Goal: Information Seeking & Learning: Compare options

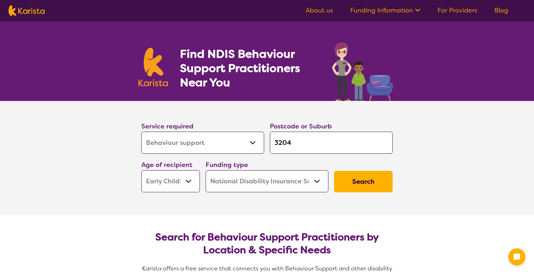
select select "Behaviour support"
select select "EC"
select select "NDIS"
select select "Behaviour support"
select select "EC"
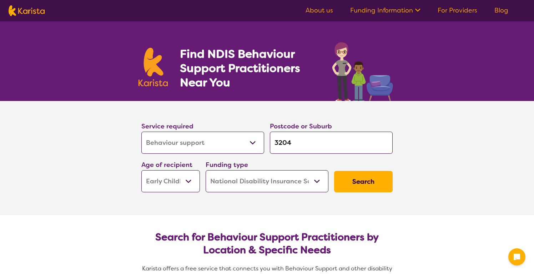
select select "NDIS"
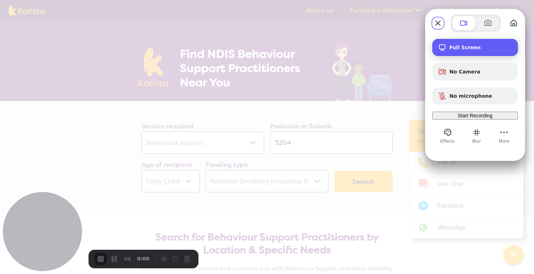
click at [473, 40] on div "Full Screen" at bounding box center [476, 47] width 86 height 17
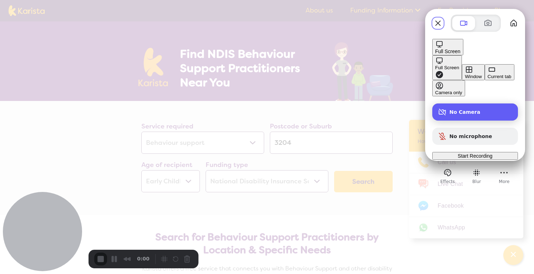
click at [473, 104] on div "No Camera" at bounding box center [476, 112] width 86 height 17
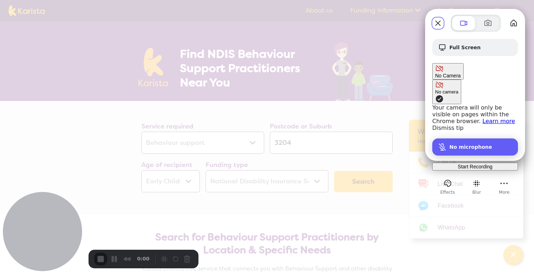
click at [473, 139] on div "No microphone" at bounding box center [476, 147] width 86 height 17
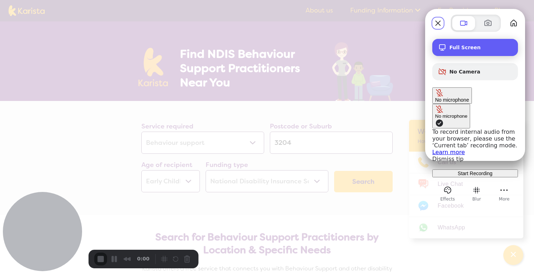
click at [460, 50] on span "Full Screen" at bounding box center [481, 48] width 63 height 6
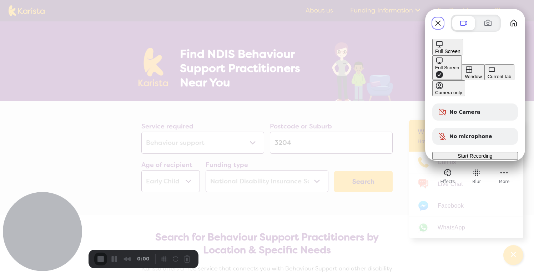
click at [435, 65] on div "Full Screen" at bounding box center [447, 67] width 24 height 5
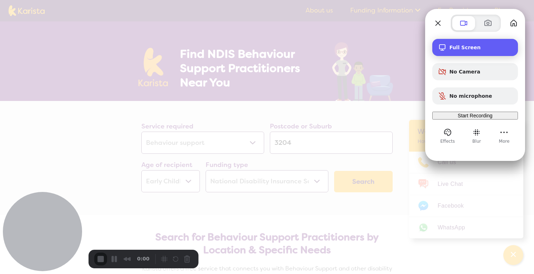
click at [450, 49] on span "Full Screen" at bounding box center [481, 48] width 63 height 6
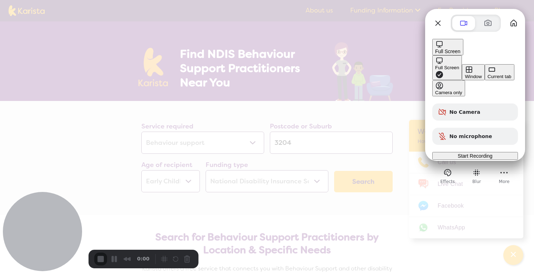
click at [485, 78] on button "Current tab" at bounding box center [500, 72] width 30 height 16
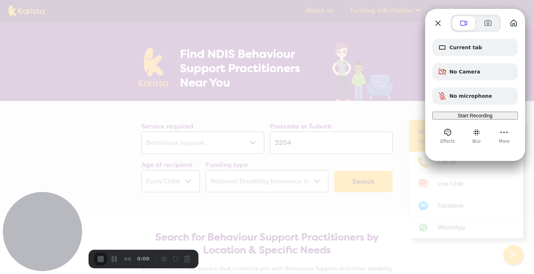
click at [458, 119] on span "Start Recording" at bounding box center [475, 116] width 35 height 6
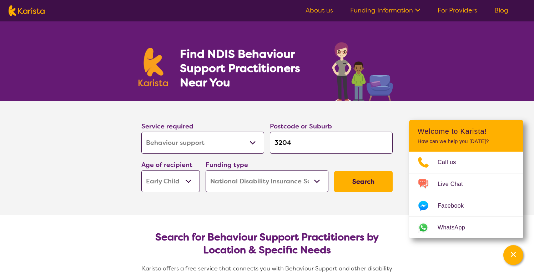
click at [195, 114] on section "Service required Allied Health Assistant Assessment (ADHD or Autism) Behaviour …" at bounding box center [267, 148] width 274 height 94
click at [221, 139] on select "Allied Health Assistant Assessment (ADHD or Autism) Behaviour support Counselli…" at bounding box center [202, 143] width 123 height 22
click at [382, 12] on link "Funding Information" at bounding box center [385, 10] width 70 height 9
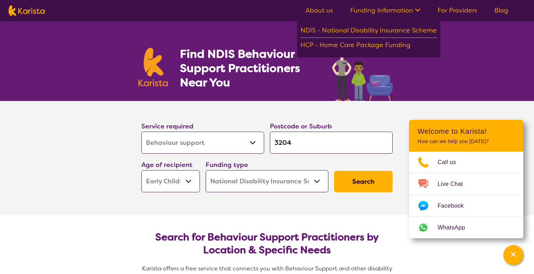
click at [243, 141] on select "Allied Health Assistant Assessment (ADHD or Autism) Behaviour support Counselli…" at bounding box center [202, 143] width 123 height 22
click at [300, 148] on input "3204" at bounding box center [331, 143] width 123 height 22
click at [184, 184] on select "Early Childhood - 0 to 9 Child - 10 to 11 Adolescent - 12 to 17 Adult - 18 to 6…" at bounding box center [170, 181] width 59 height 22
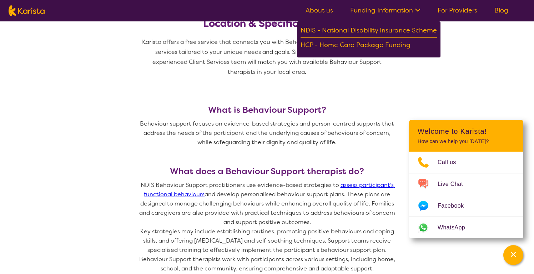
scroll to position [229, 0]
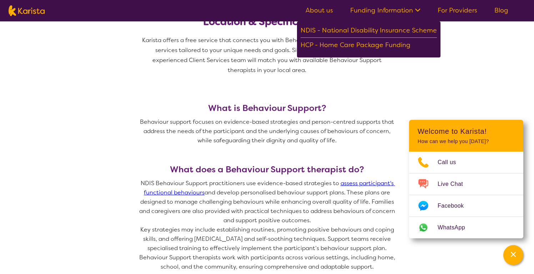
click at [366, 181] on link "assess participant's functional behaviours" at bounding box center [269, 188] width 251 height 17
click at [271, 134] on p "Behaviour support focuses on evidence-based strategies and person-centred suppo…" at bounding box center [267, 132] width 257 height 28
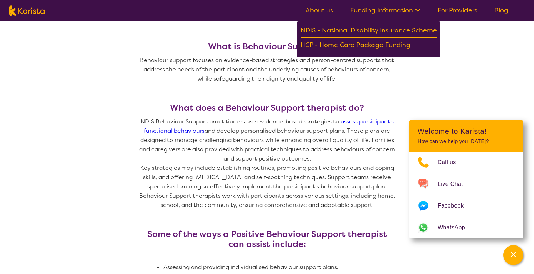
scroll to position [291, 0]
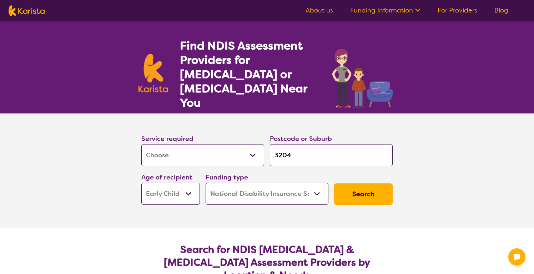
select select "Assessment ([MEDICAL_DATA] or [MEDICAL_DATA])"
select select "EC"
select select "NDIS"
select select "Assessment (ADHD or Autism)"
select select "EC"
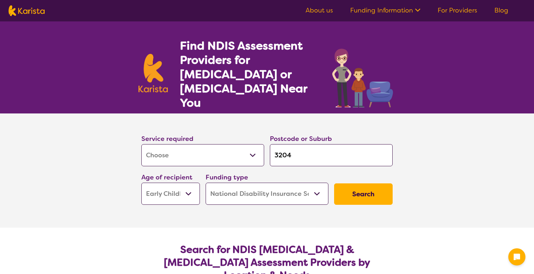
select select "NDIS"
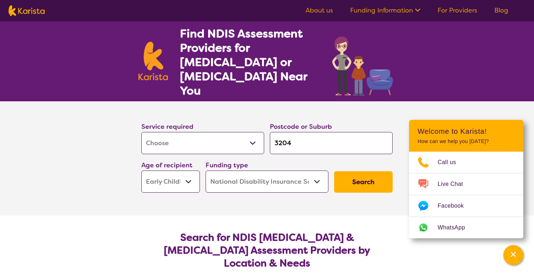
scroll to position [5, 0]
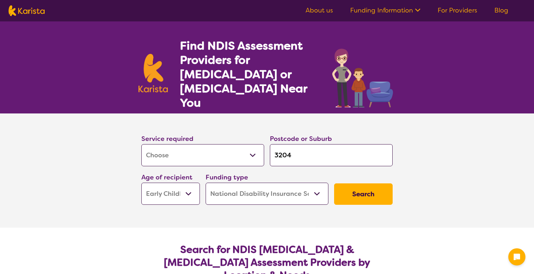
select select "Assessment ([MEDICAL_DATA] or [MEDICAL_DATA])"
select select "EC"
select select "NDIS"
select select "Assessment ([MEDICAL_DATA] or [MEDICAL_DATA])"
select select "EC"
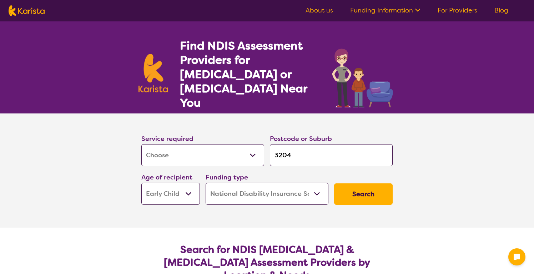
select select "NDIS"
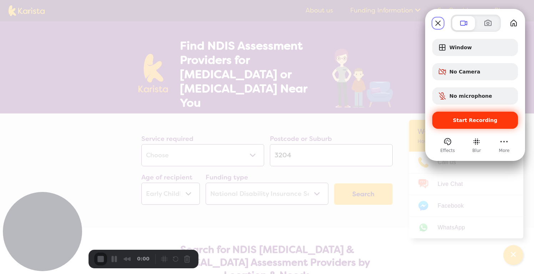
click at [466, 120] on span "Start Recording" at bounding box center [475, 121] width 45 height 6
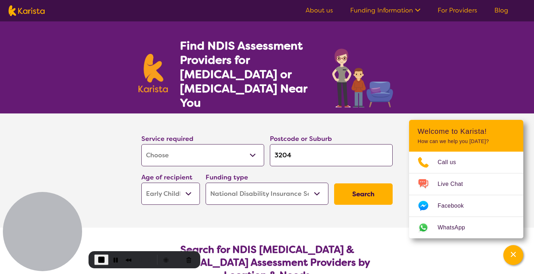
click at [234, 144] on select "Allied Health Assistant Assessment (ADHD or Autism) Behaviour support Counselli…" at bounding box center [202, 155] width 123 height 22
select select "Behaviour support"
click at [141, 144] on select "Allied Health Assistant Assessment (ADHD or Autism) Behaviour support Counselli…" at bounding box center [202, 155] width 123 height 22
select select "Behaviour support"
click at [235, 185] on select "Home Care Package (HCP) National Disability Insurance Scheme (NDIS) I don't know" at bounding box center [267, 194] width 123 height 22
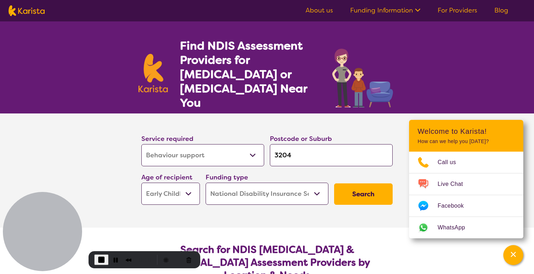
click at [206, 183] on select "Home Care Package (HCP) National Disability Insurance Scheme (NDIS) I don't know" at bounding box center [267, 194] width 123 height 22
click at [189, 183] on select "Early Childhood - 0 to 9 Child - 10 to 11 Adolescent - 12 to 17 Adult - 18 to 6…" at bounding box center [170, 194] width 59 height 22
click at [141, 183] on select "Early Childhood - 0 to 9 Child - 10 to 11 Adolescent - 12 to 17 Adult - 18 to 6…" at bounding box center [170, 194] width 59 height 22
click at [359, 184] on button "Search" at bounding box center [363, 194] width 59 height 21
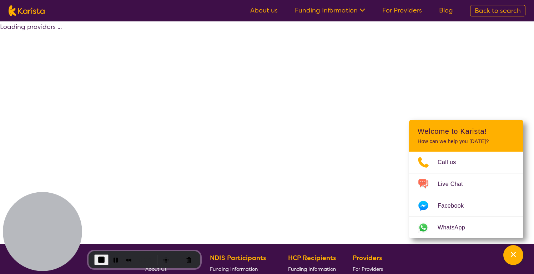
select select "by_score"
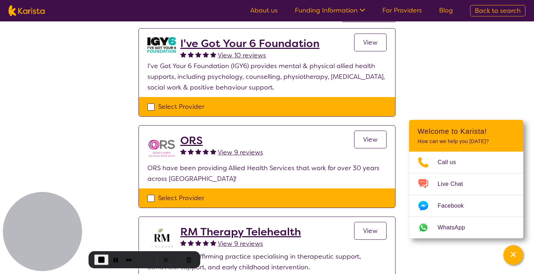
scroll to position [72, 0]
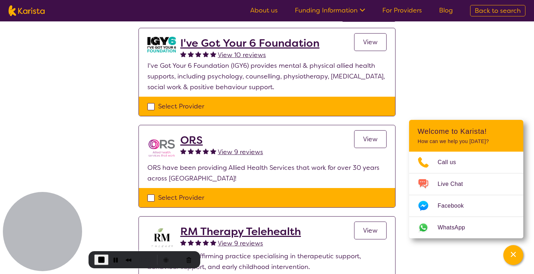
click at [252, 40] on h2 "I've Got Your 6 Foundation" at bounding box center [249, 43] width 139 height 13
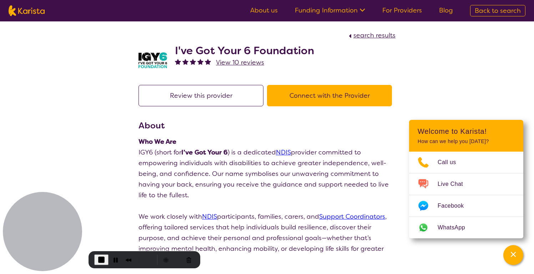
click at [246, 158] on p "IGY6 (short for I’ve Got Your 6 ) is a dedicated NDIS provider committed to emp…" at bounding box center [267, 174] width 257 height 54
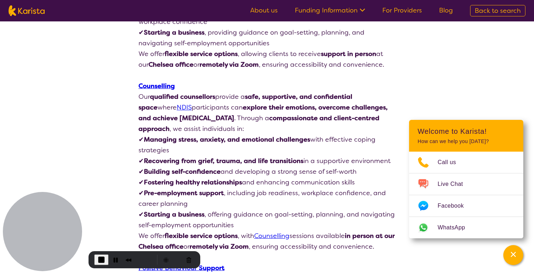
scroll to position [262, 0]
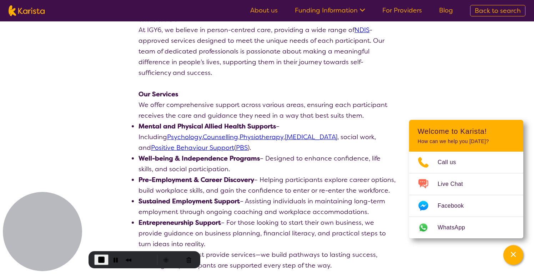
click at [234, 144] on link "Positive Behaviour Support" at bounding box center [192, 148] width 83 height 9
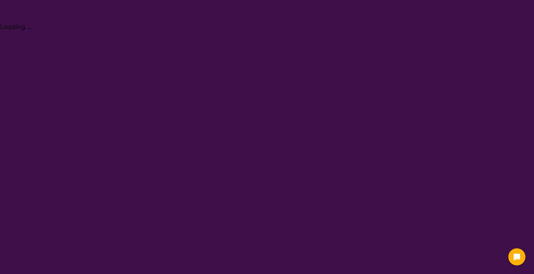
select select "Behaviour support"
select select "EC"
select select "NDIS"
select select "Behaviour support"
select select "EC"
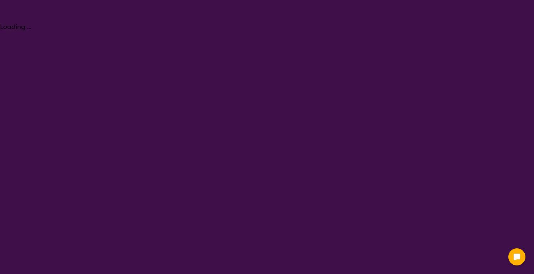
select select "NDIS"
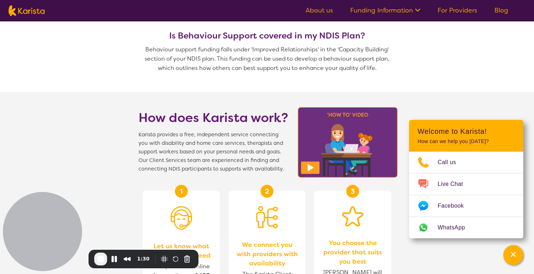
scroll to position [646, 0]
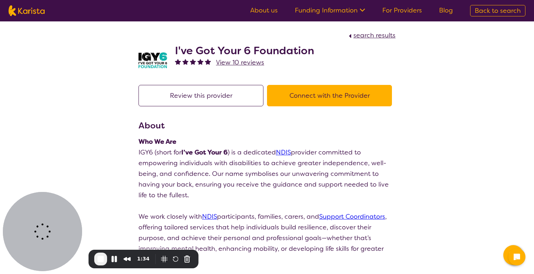
scroll to position [261, 0]
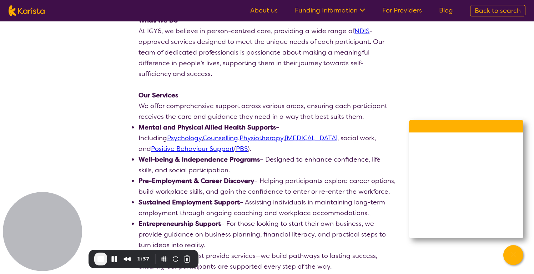
click at [282, 70] on p "At IGY6, we believe in person-centred care, providing a wide range of NDIS -app…" at bounding box center [267, 53] width 257 height 54
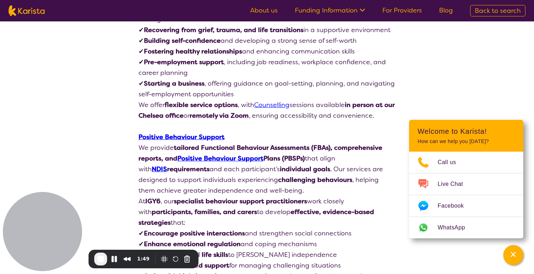
click at [205, 159] on link "Positive Behaviour Support" at bounding box center [221, 158] width 86 height 9
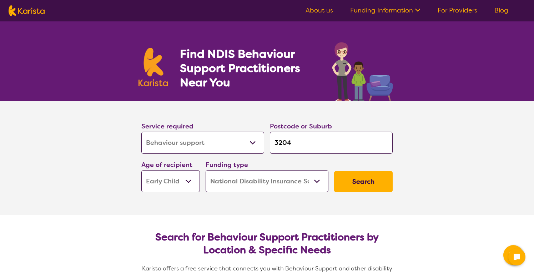
select select "Behaviour support"
select select "EC"
select select "NDIS"
select select "Behaviour support"
select select "EC"
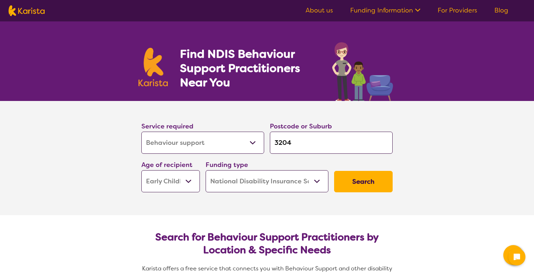
select select "NDIS"
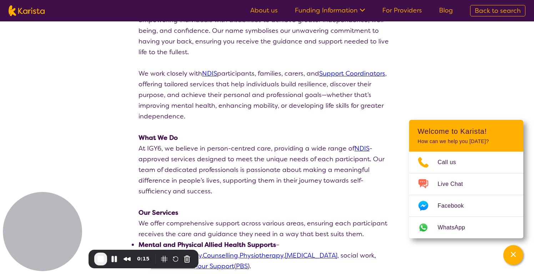
scroll to position [143, 0]
click at [280, 76] on p "We work closely with NDIS participants, families, carers, and Support Coordinat…" at bounding box center [267, 95] width 257 height 54
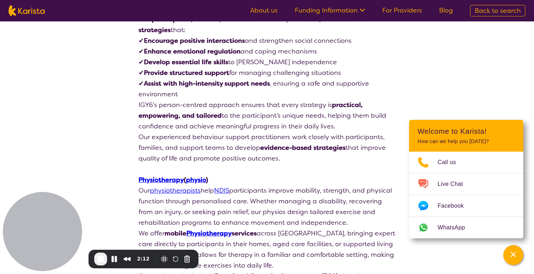
scroll to position [1714, 0]
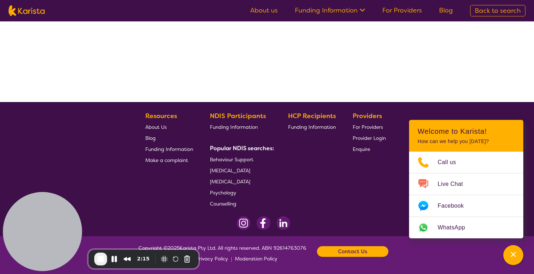
scroll to position [72, 0]
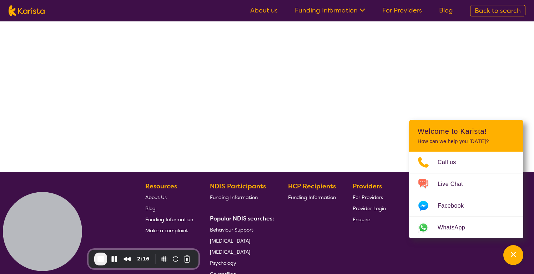
select select "by_score"
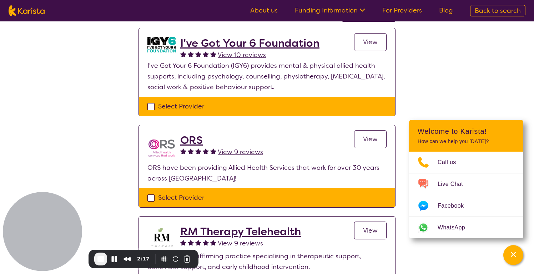
click at [273, 176] on p "ORS have been providing Allied Health Services that work for over 30 years acro…" at bounding box center [267, 173] width 239 height 21
click at [194, 138] on h2 "ORS" at bounding box center [221, 140] width 83 height 13
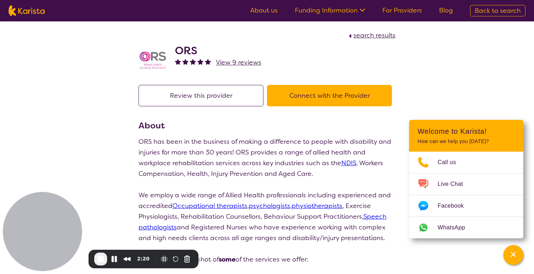
click at [215, 166] on p "ORS has been in the business of making a difference to people with disability a…" at bounding box center [267, 157] width 257 height 43
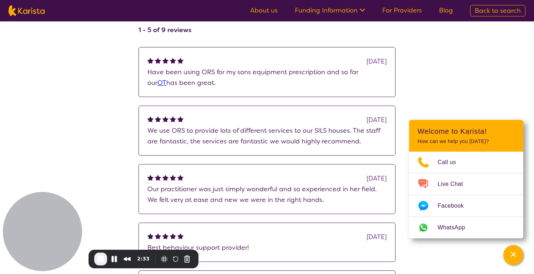
scroll to position [399, 0]
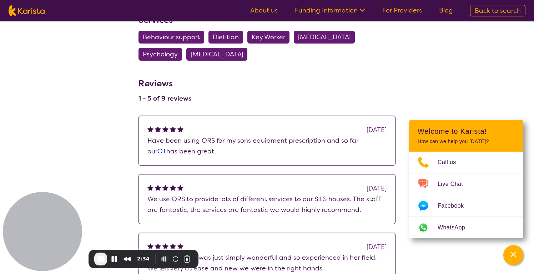
scroll to position [72, 0]
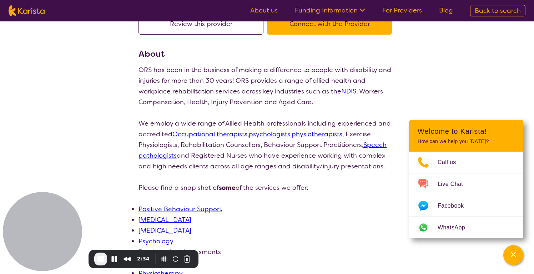
select select "by_score"
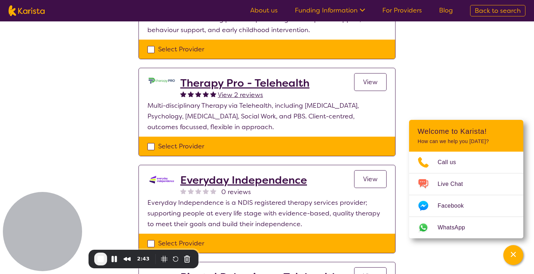
scroll to position [315, 0]
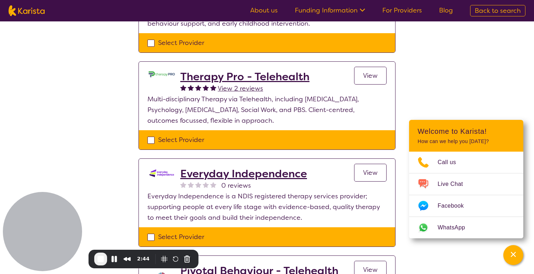
click at [223, 171] on h2 "Everyday Independence" at bounding box center [243, 174] width 127 height 13
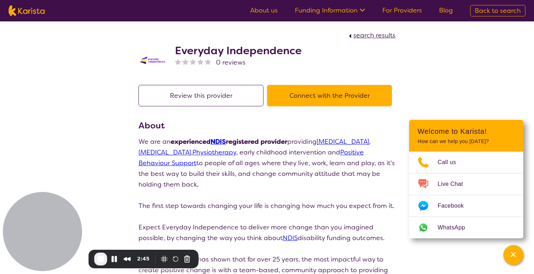
click at [224, 174] on p "We are an experienced NDIS registered provider providing Occupational Therapy ,…" at bounding box center [267, 163] width 257 height 54
select select "by_score"
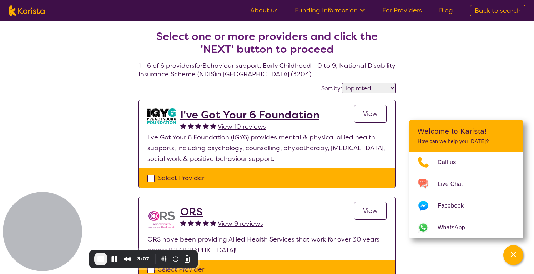
scroll to position [315, 0]
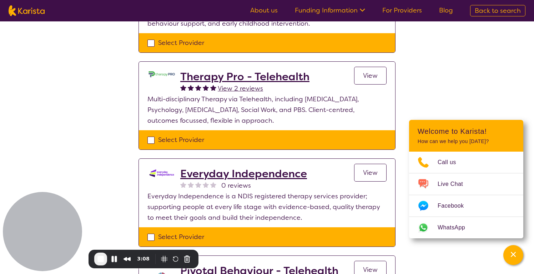
click at [83, 116] on div "Select one or more providers and click the 'NEXT' button to proceed 1 - 6 of 6 …" at bounding box center [267, 35] width 534 height 658
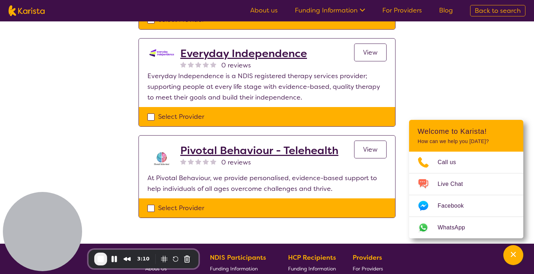
scroll to position [436, 0]
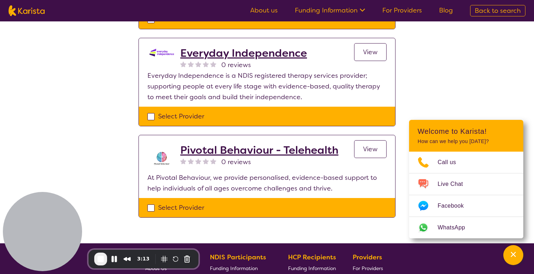
click at [205, 149] on h2 "Pivotal Behaviour - Telehealth" at bounding box center [259, 150] width 158 height 13
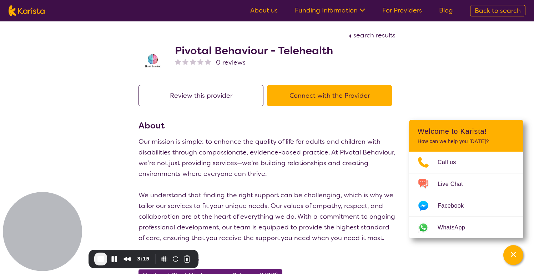
click at [205, 149] on p "Our mission is simple: to enhance the quality of life for adults and children w…" at bounding box center [267, 189] width 257 height 107
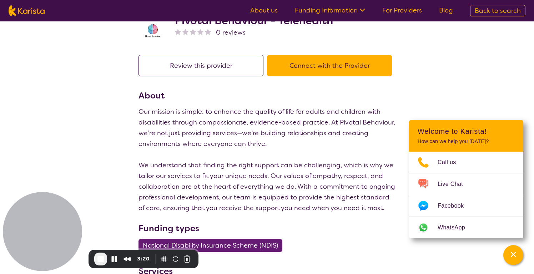
scroll to position [34, 0]
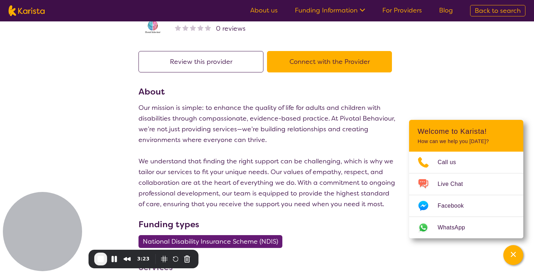
select select "by_score"
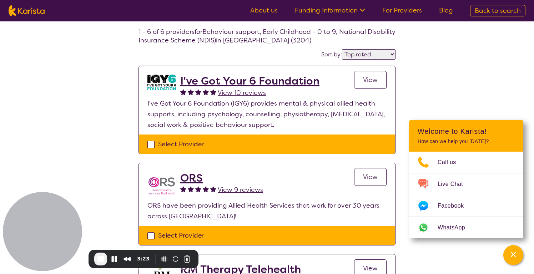
scroll to position [436, 0]
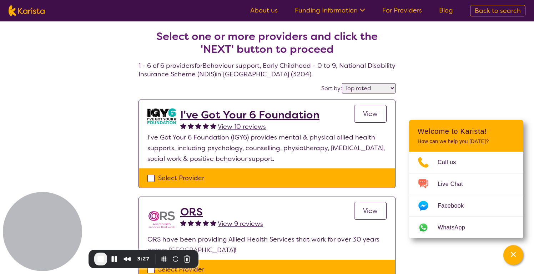
scroll to position [0, 0]
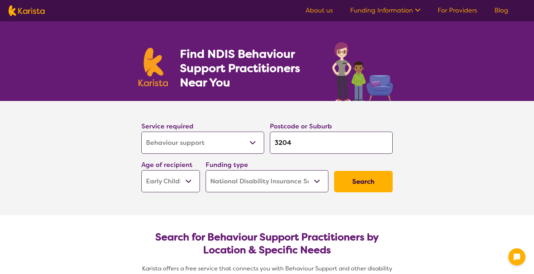
select select "Behaviour support"
select select "EC"
select select "NDIS"
select select "Behaviour support"
select select "EC"
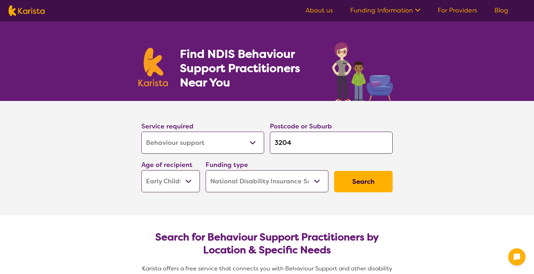
select select "NDIS"
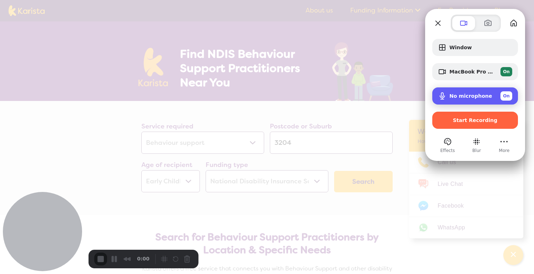
click at [508, 93] on span "On" at bounding box center [506, 96] width 7 height 6
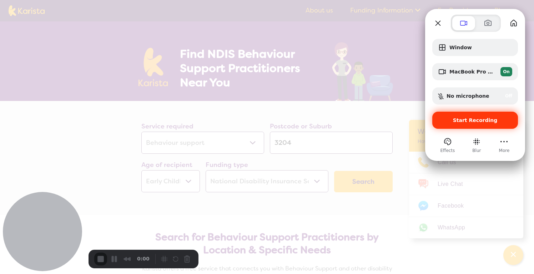
click at [476, 123] on span "Start Recording" at bounding box center [475, 121] width 45 height 6
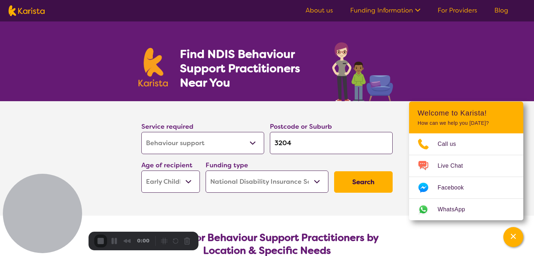
click at [260, 63] on h1 "Find NDIS Behaviour Support Practitioners Near You" at bounding box center [249, 68] width 138 height 43
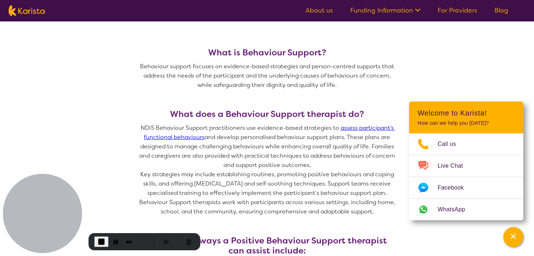
scroll to position [1196, 0]
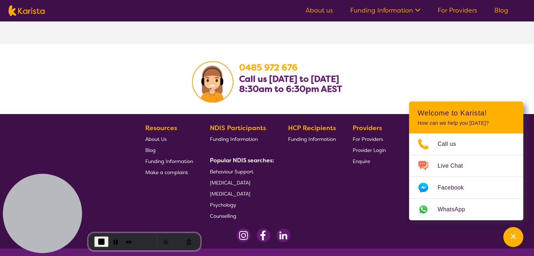
click at [294, 127] on b "HCP Recipients" at bounding box center [312, 128] width 48 height 9
click at [301, 139] on span "Funding Information" at bounding box center [312, 139] width 48 height 6
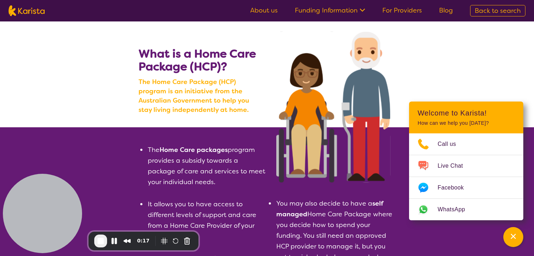
click at [235, 147] on div "What is a Home Care Package (HCP)? The Home Care Package (HCP) program is an in…" at bounding box center [201, 97] width 125 height 100
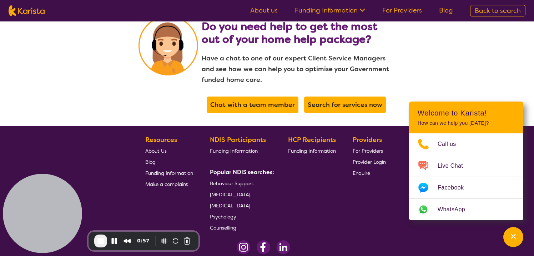
scroll to position [1524, 0]
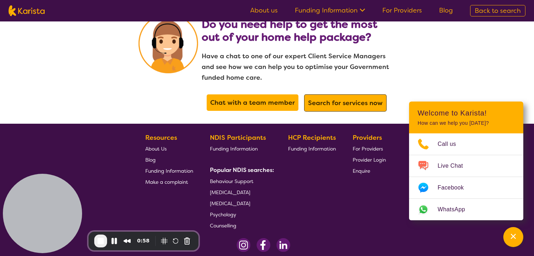
click at [346, 94] on div "Search for services now" at bounding box center [345, 102] width 83 height 17
click at [349, 99] on b "Search for services now" at bounding box center [345, 103] width 75 height 9
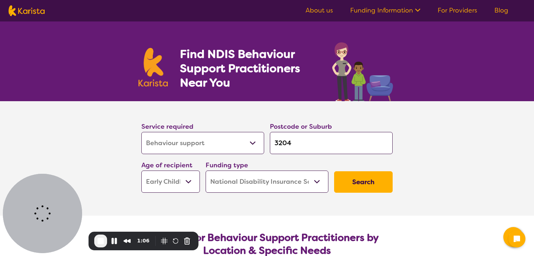
select select "Behaviour support"
select select "EC"
select select "NDIS"
select select "Behaviour support"
select select "EC"
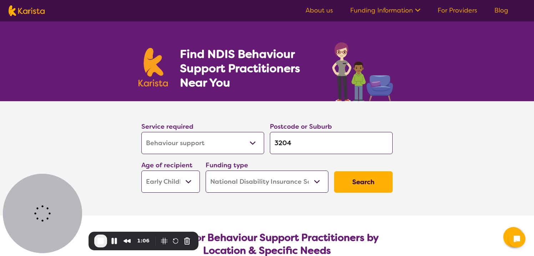
select select "NDIS"
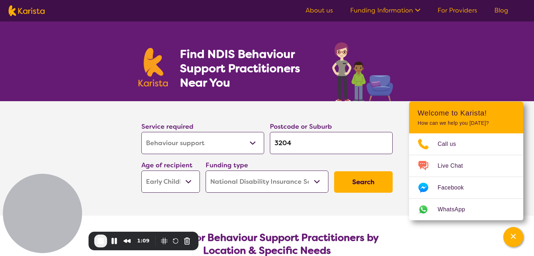
click at [307, 185] on select "Home Care Package (HCP) National Disability Insurance Scheme (NDIS) I don't know" at bounding box center [267, 181] width 123 height 22
select select "HCP"
click at [206, 170] on select "Home Care Package (HCP) National Disability Insurance Scheme (NDIS) I don't know" at bounding box center [267, 181] width 123 height 22
select select "HCP"
click at [253, 145] on select "Allied Health Assistant Assessment ([MEDICAL_DATA] or [MEDICAL_DATA]) Behaviour…" at bounding box center [202, 143] width 123 height 22
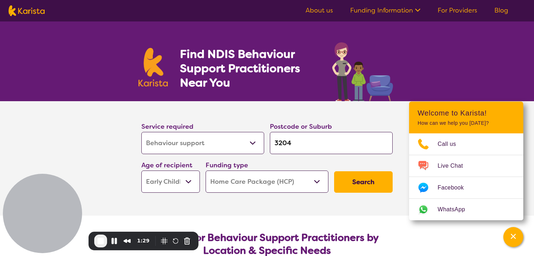
select select "Support worker"
click at [141, 132] on select "Allied Health Assistant Assessment ([MEDICAL_DATA] or [MEDICAL_DATA]) Behaviour…" at bounding box center [202, 143] width 123 height 22
select select "Support worker"
click at [197, 186] on select "Early Childhood - 0 to 9 Child - 10 to 11 Adolescent - 12 to 17 Adult - 18 to 6…" at bounding box center [170, 181] width 59 height 22
click at [141, 170] on select "Early Childhood - 0 to 9 Child - 10 to 11 Adolescent - 12 to 17 Adult - 18 to 6…" at bounding box center [170, 181] width 59 height 22
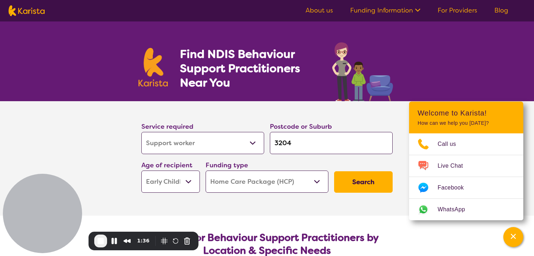
click at [348, 179] on button "Search" at bounding box center [363, 181] width 59 height 21
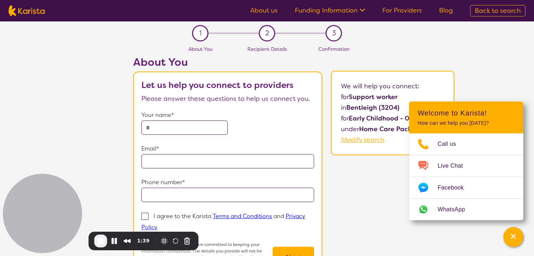
select select "Behaviour support"
select select "EC"
select select "NDIS"
select select "Behaviour support"
select select "EC"
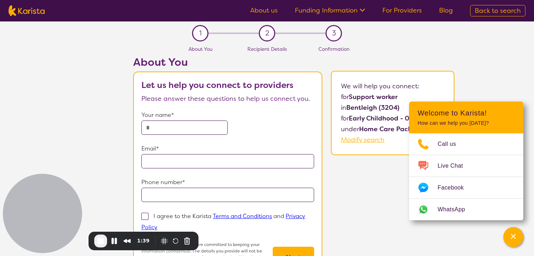
select select "NDIS"
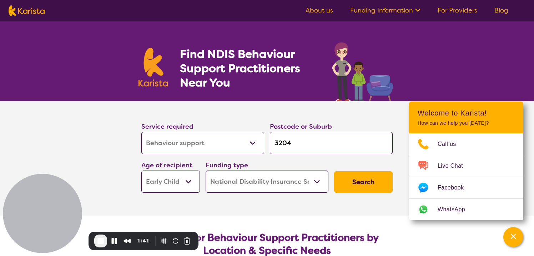
click at [175, 183] on select "Early Childhood - 0 to 9 Child - 10 to 11 Adolescent - 12 to 17 Adult - 18 to 6…" at bounding box center [170, 181] width 59 height 22
select select "AG"
click at [141, 170] on select "Early Childhood - 0 to 9 Child - 10 to 11 Adolescent - 12 to 17 Adult - 18 to 6…" at bounding box center [170, 181] width 59 height 22
select select "AG"
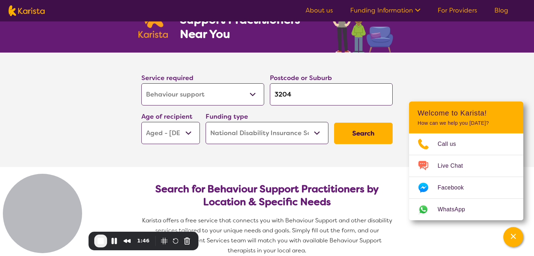
scroll to position [49, 0]
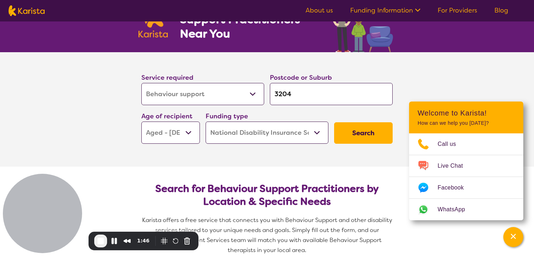
click at [225, 92] on select "Allied Health Assistant Assessment ([MEDICAL_DATA] or [MEDICAL_DATA]) Behaviour…" at bounding box center [202, 94] width 123 height 22
select select "Support worker"
click at [141, 83] on select "Allied Health Assistant Assessment ([MEDICAL_DATA] or [MEDICAL_DATA]) Behaviour…" at bounding box center [202, 94] width 123 height 22
select select "Support worker"
click at [305, 138] on select "Home Care Package (HCP) National Disability Insurance Scheme (NDIS) I don't know" at bounding box center [267, 132] width 123 height 22
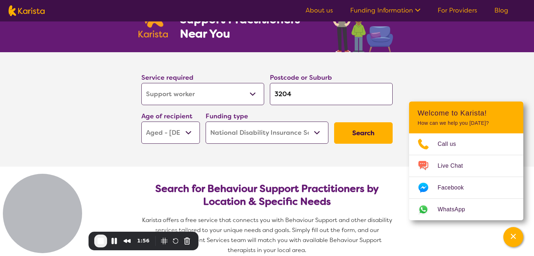
select select "HCP"
click at [206, 121] on select "Home Care Package (HCP) National Disability Insurance Scheme (NDIS) I don't know" at bounding box center [267, 132] width 123 height 22
select select "HCP"
click at [352, 134] on button "Search" at bounding box center [363, 132] width 59 height 21
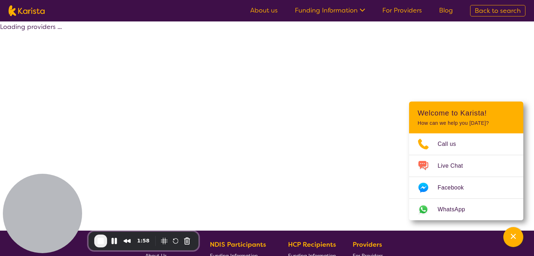
select select "by_score"
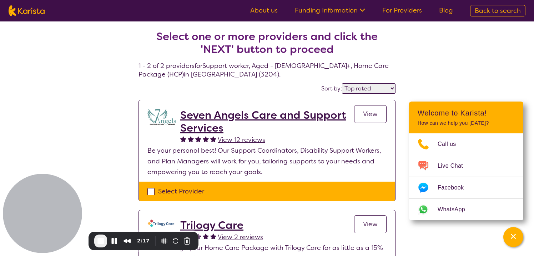
click at [256, 117] on h2 "Seven Angels Care and Support Services" at bounding box center [267, 122] width 174 height 26
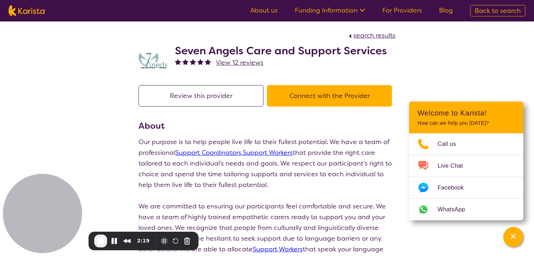
click at [273, 141] on p "Our purpose is to help people live life to their fullest potential. We have a t…" at bounding box center [267, 163] width 257 height 54
select select "by_score"
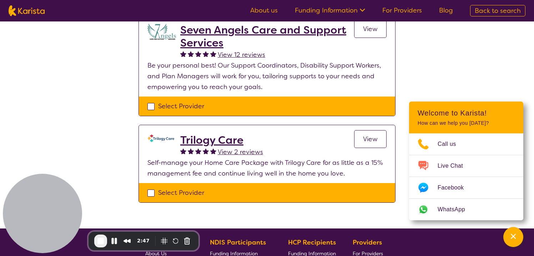
scroll to position [88, 0]
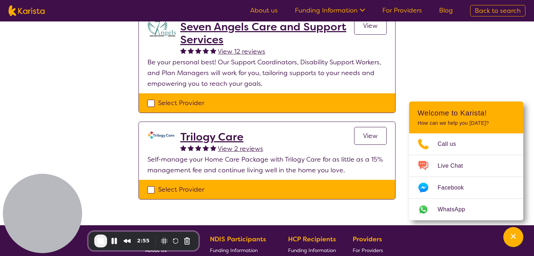
click at [209, 134] on h2 "Trilogy Care" at bounding box center [221, 136] width 83 height 13
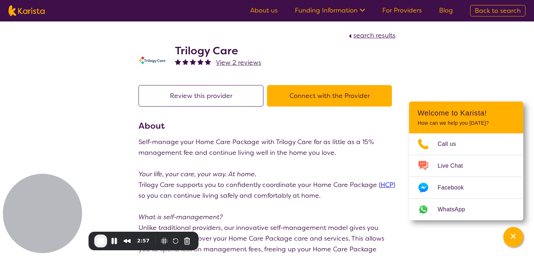
click at [218, 151] on p "Self-manage your Home Care Package with Trilogy Care for as little as a 15% man…" at bounding box center [267, 146] width 257 height 21
click at [206, 186] on p "Trilogy Care supports you to confidently coordinate your Home Care Package ( HC…" at bounding box center [267, 189] width 257 height 21
